Goal: Task Accomplishment & Management: Complete application form

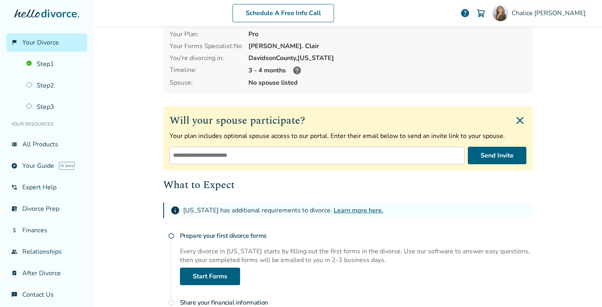
scroll to position [42, 0]
click at [191, 153] on input "email" at bounding box center [317, 156] width 295 height 18
click at [123, 197] on div "Schedule A Free Info Call [PERSON_NAME] help Schedule A Free Call [PERSON_NAME]…" at bounding box center [348, 153] width 508 height 307
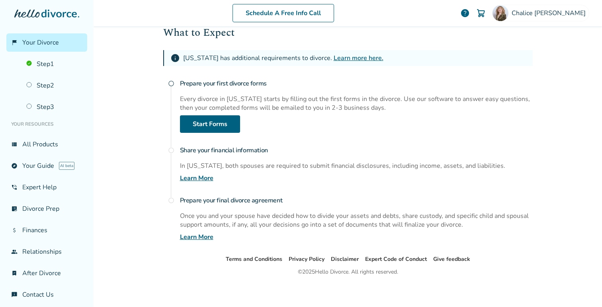
scroll to position [194, 0]
click at [200, 115] on link "Start Forms" at bounding box center [210, 124] width 60 height 18
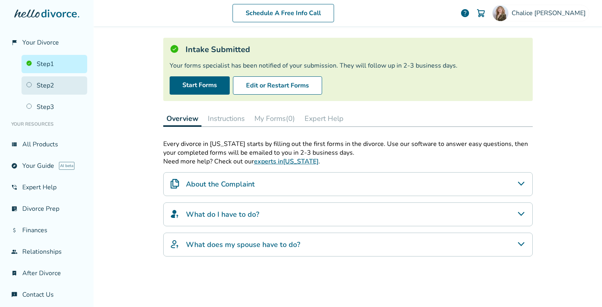
click at [61, 89] on link "Step 2" at bounding box center [54, 85] width 66 height 18
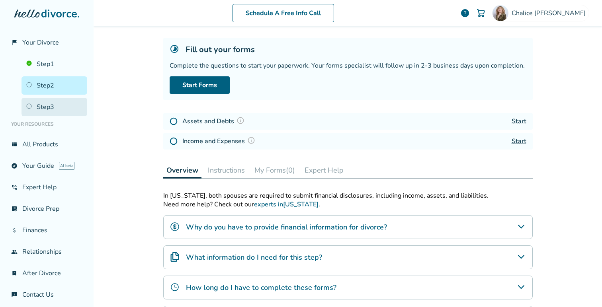
click at [60, 98] on link "Step 3" at bounding box center [54, 107] width 66 height 18
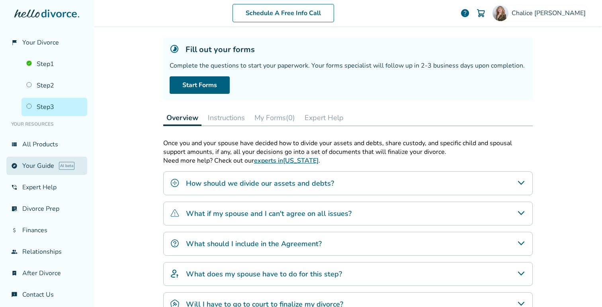
click at [49, 165] on link "explore Your Guide AI beta" at bounding box center [46, 166] width 81 height 18
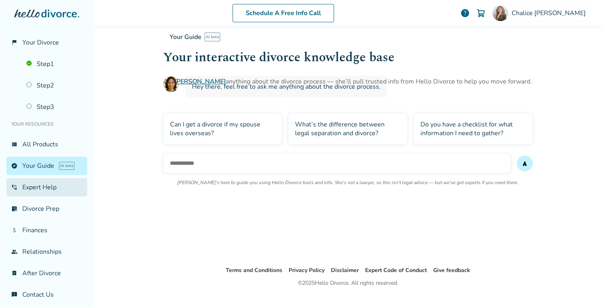
click at [47, 184] on link "phone_in_talk Expert Help" at bounding box center [46, 187] width 81 height 18
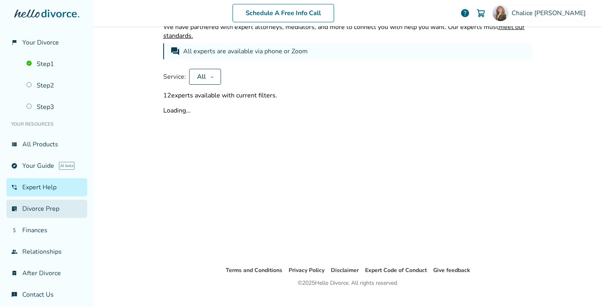
click at [45, 208] on link "list_alt_check Divorce Prep" at bounding box center [46, 209] width 81 height 18
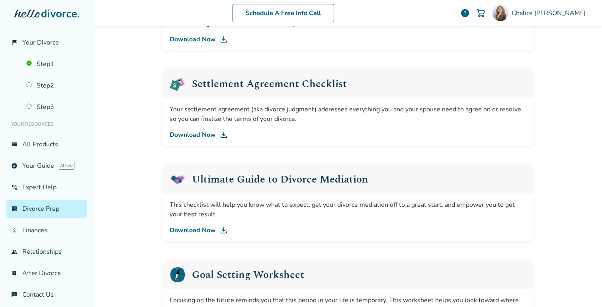
scroll to position [471, 0]
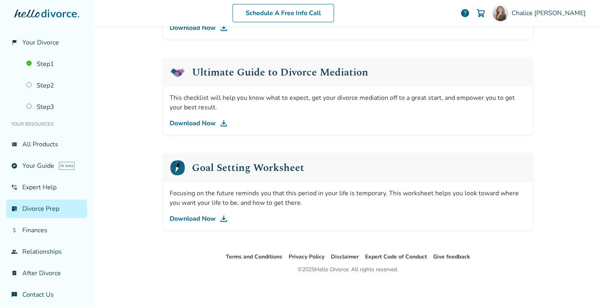
click at [44, 211] on link "list_alt_check Divorce Prep" at bounding box center [46, 209] width 81 height 18
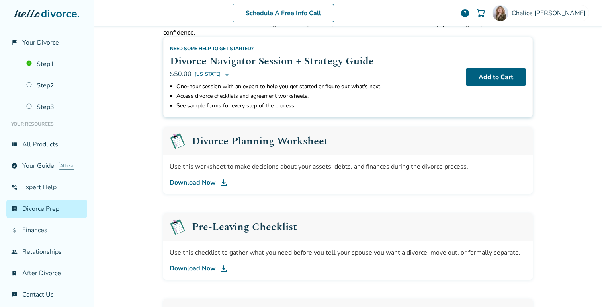
scroll to position [4, 0]
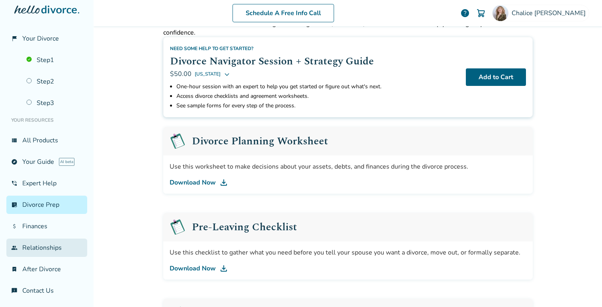
click at [34, 247] on link "group Relationships" at bounding box center [46, 248] width 81 height 18
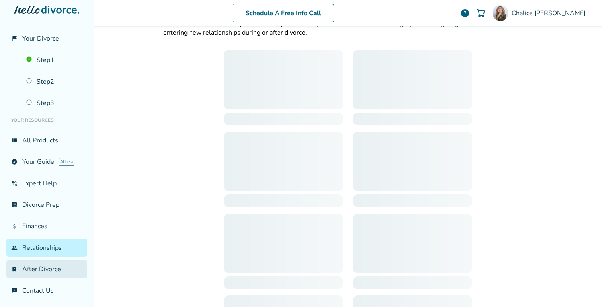
click at [33, 268] on link "bookmark_check After Divorce" at bounding box center [46, 269] width 81 height 18
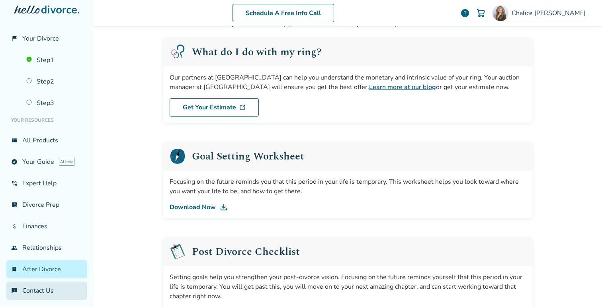
click at [33, 292] on link "chat_info Contact Us" at bounding box center [46, 291] width 81 height 18
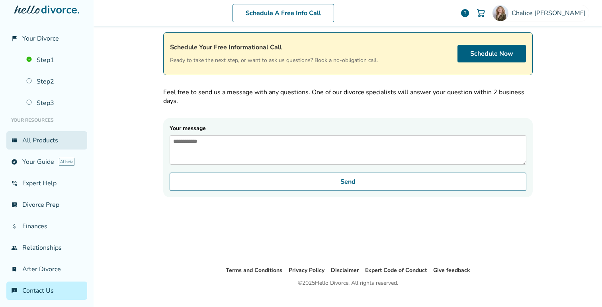
click at [40, 143] on link "view_list All Products" at bounding box center [46, 140] width 81 height 18
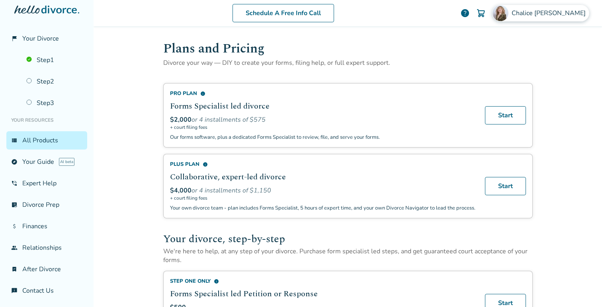
click at [566, 16] on span "[PERSON_NAME]" at bounding box center [550, 13] width 77 height 9
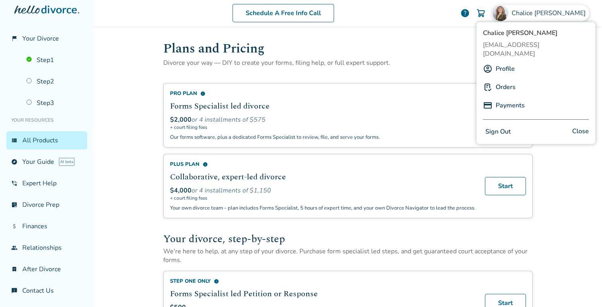
click at [505, 80] on link "Orders" at bounding box center [506, 87] width 20 height 15
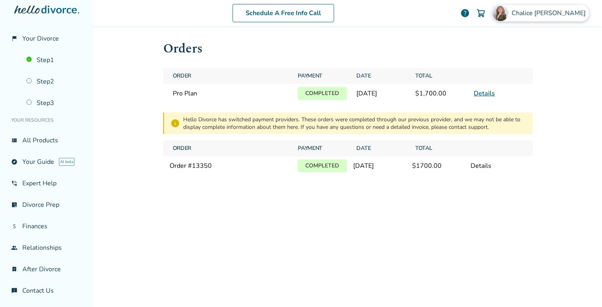
click at [570, 14] on span "[PERSON_NAME]" at bounding box center [550, 13] width 77 height 9
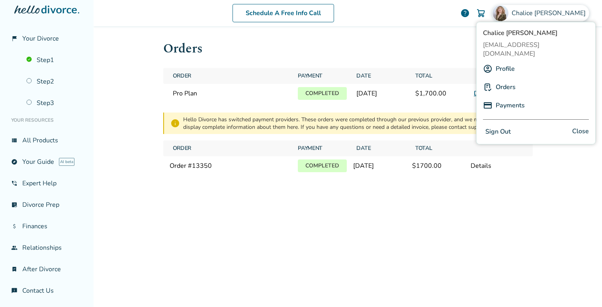
click at [515, 98] on link "Payments" at bounding box center [510, 105] width 29 height 15
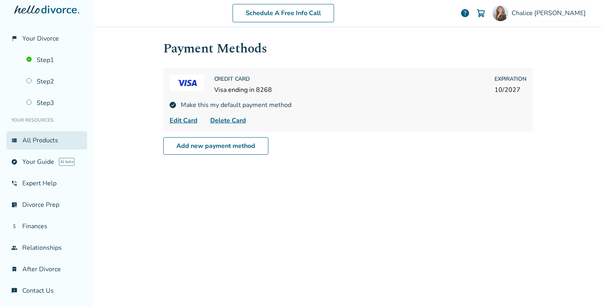
click at [43, 141] on link "view_list All Products" at bounding box center [46, 140] width 81 height 18
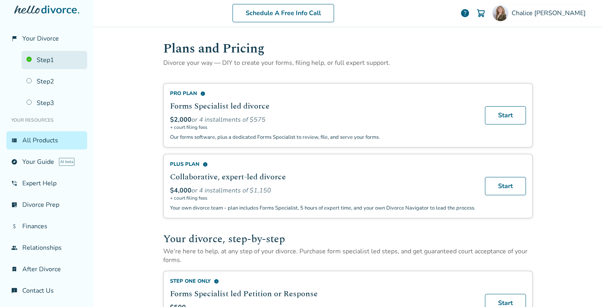
click at [45, 51] on link "Step 1" at bounding box center [54, 60] width 66 height 18
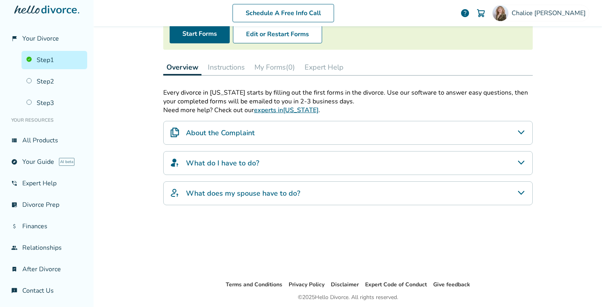
scroll to position [91, 0]
